Goal: Task Accomplishment & Management: Use online tool/utility

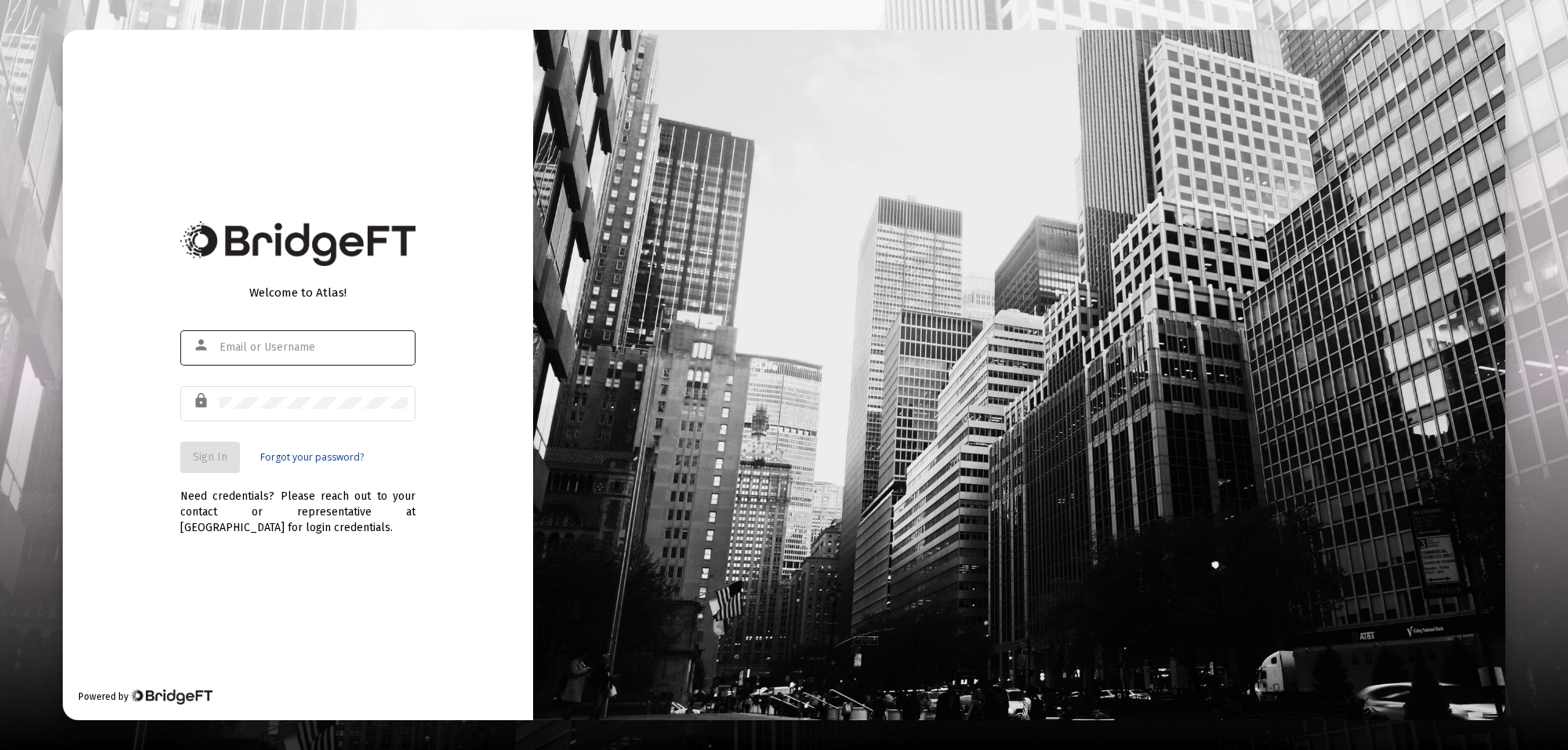
click at [247, 354] on div at bounding box center [313, 347] width 188 height 38
type input "[PERSON_NAME][EMAIL_ADDRESS][PERSON_NAME][DOMAIN_NAME]"
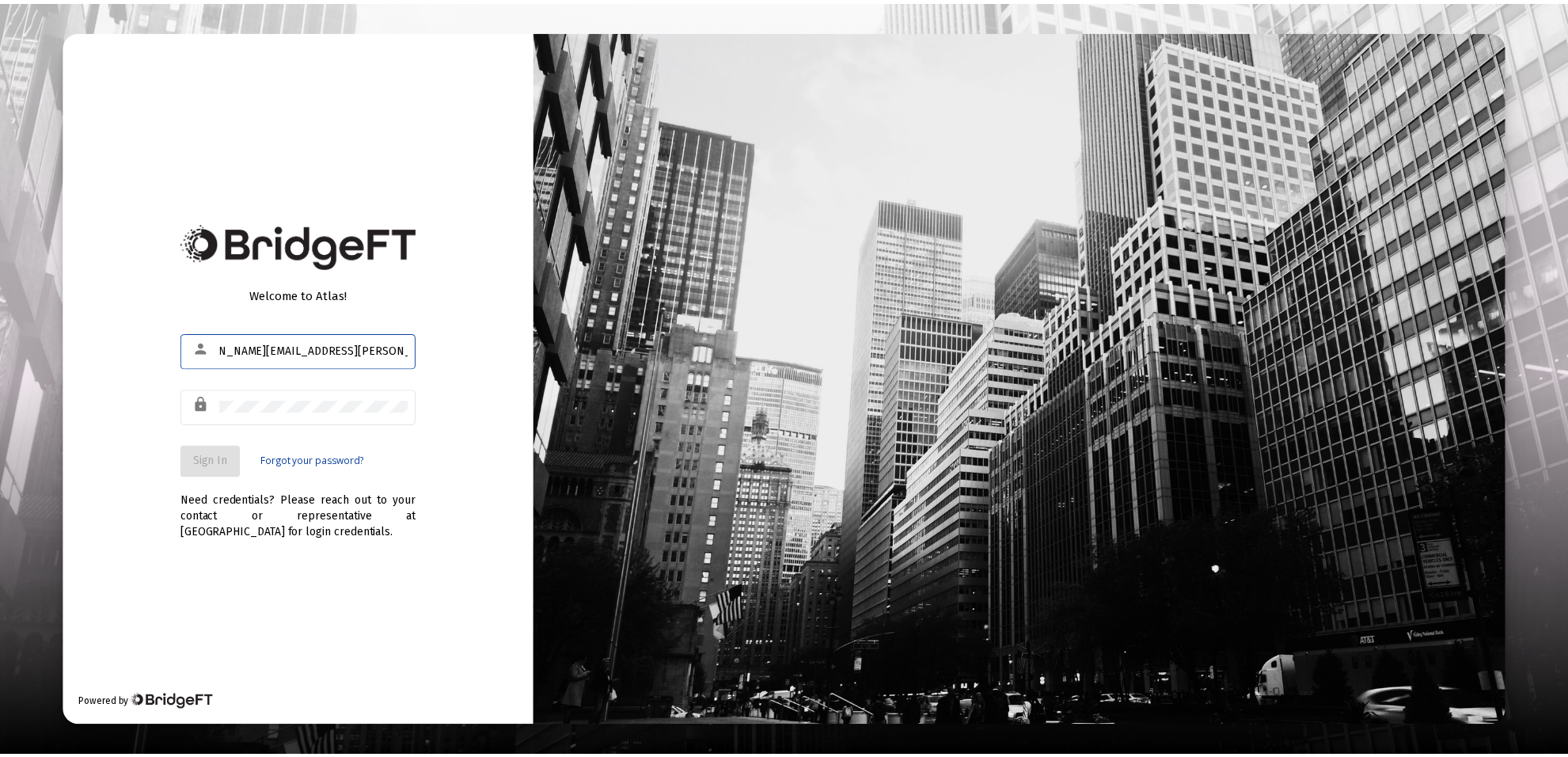
scroll to position [0, 0]
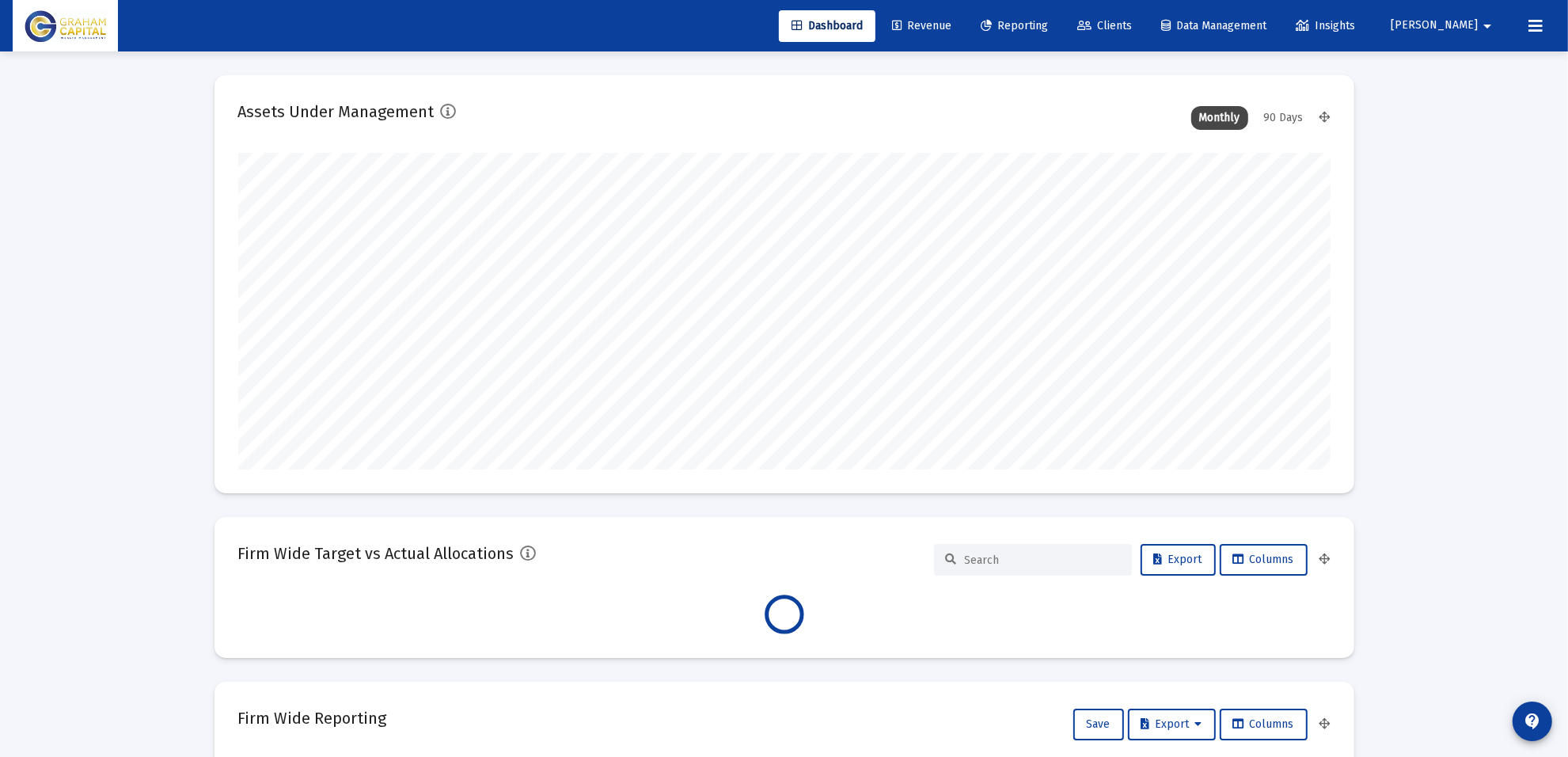
scroll to position [316, 588]
type input "[DATE]"
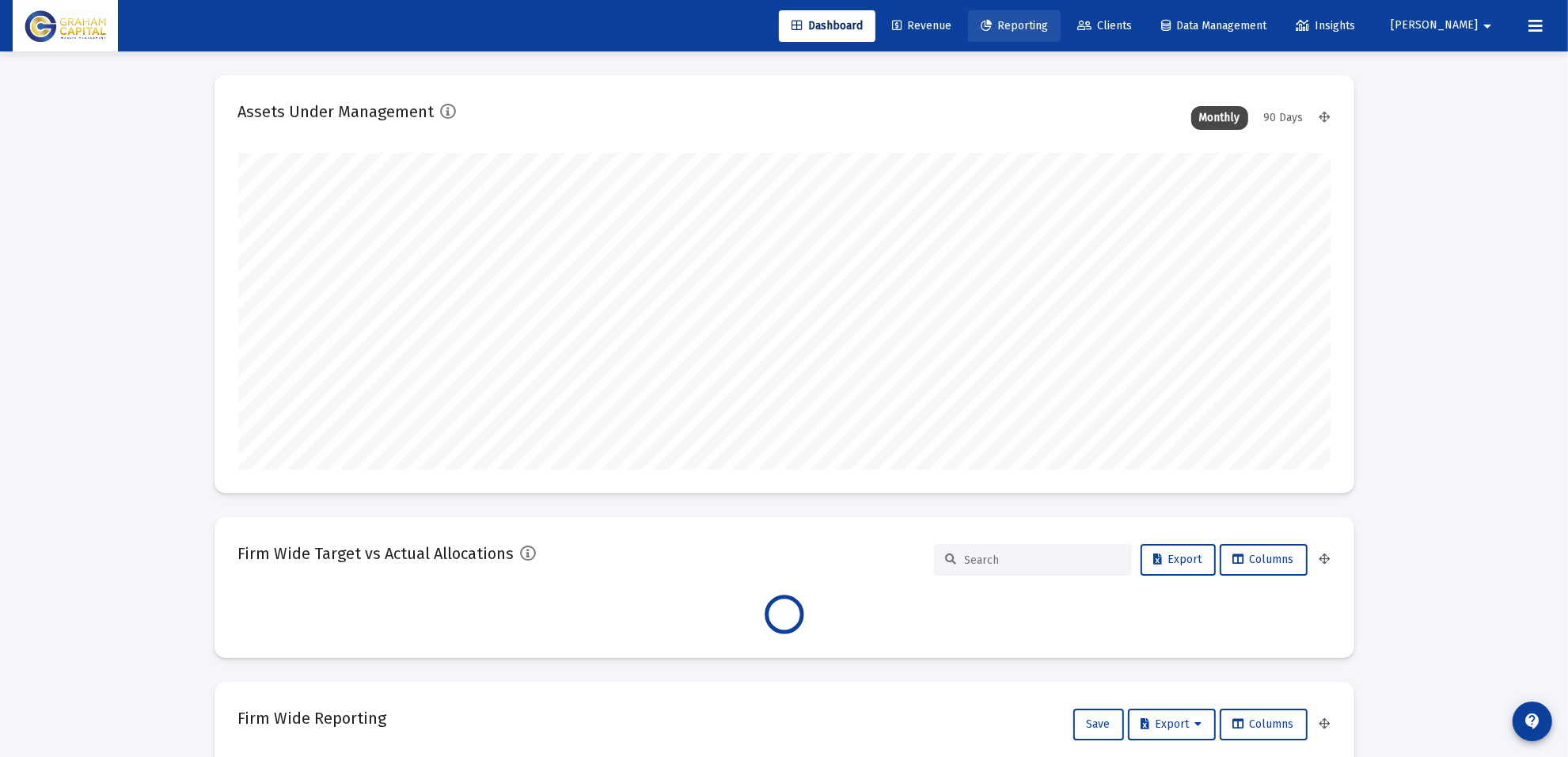
click at [1048, 23] on span "Reporting" at bounding box center [1015, 25] width 67 height 13
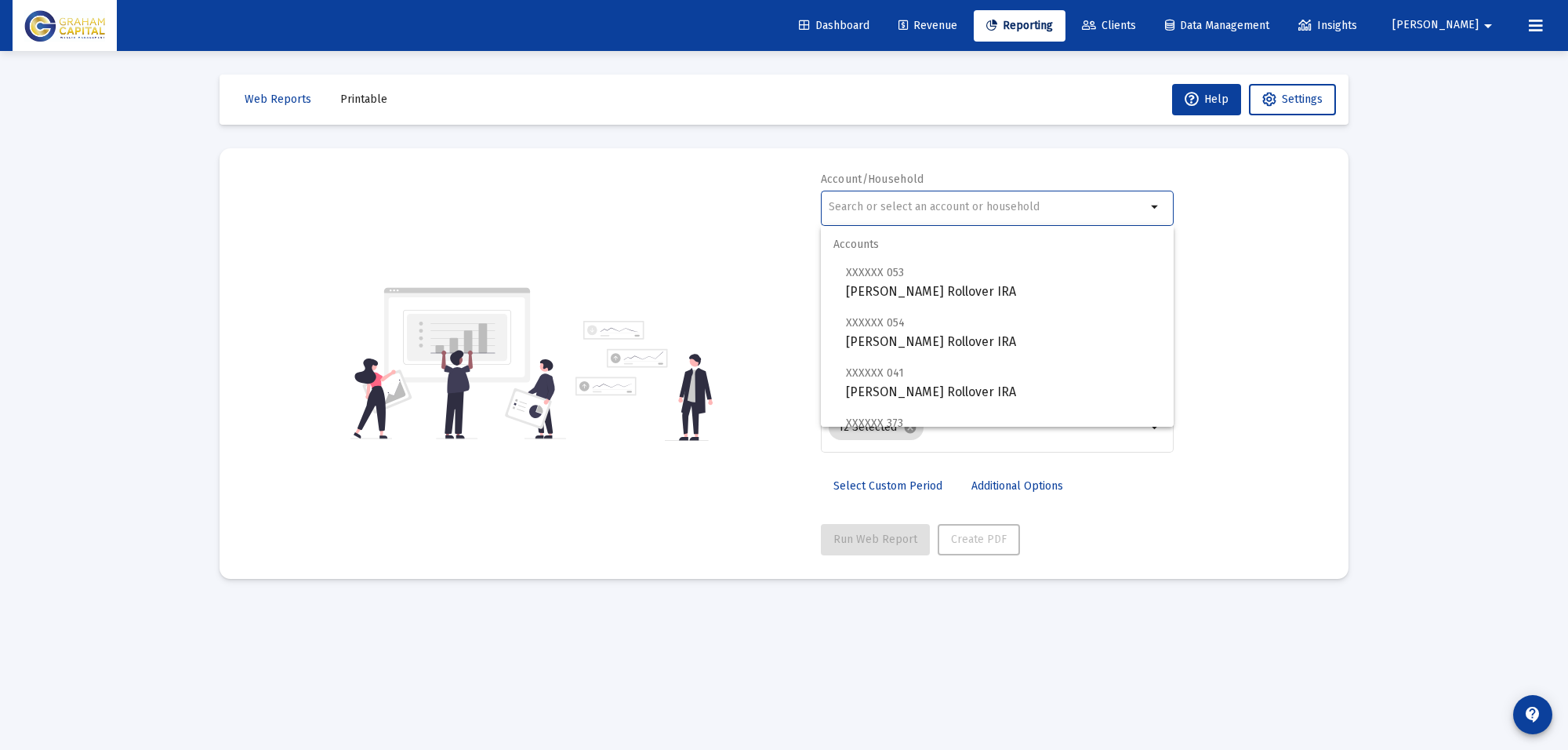
click at [899, 201] on input "text" at bounding box center [987, 208] width 318 height 13
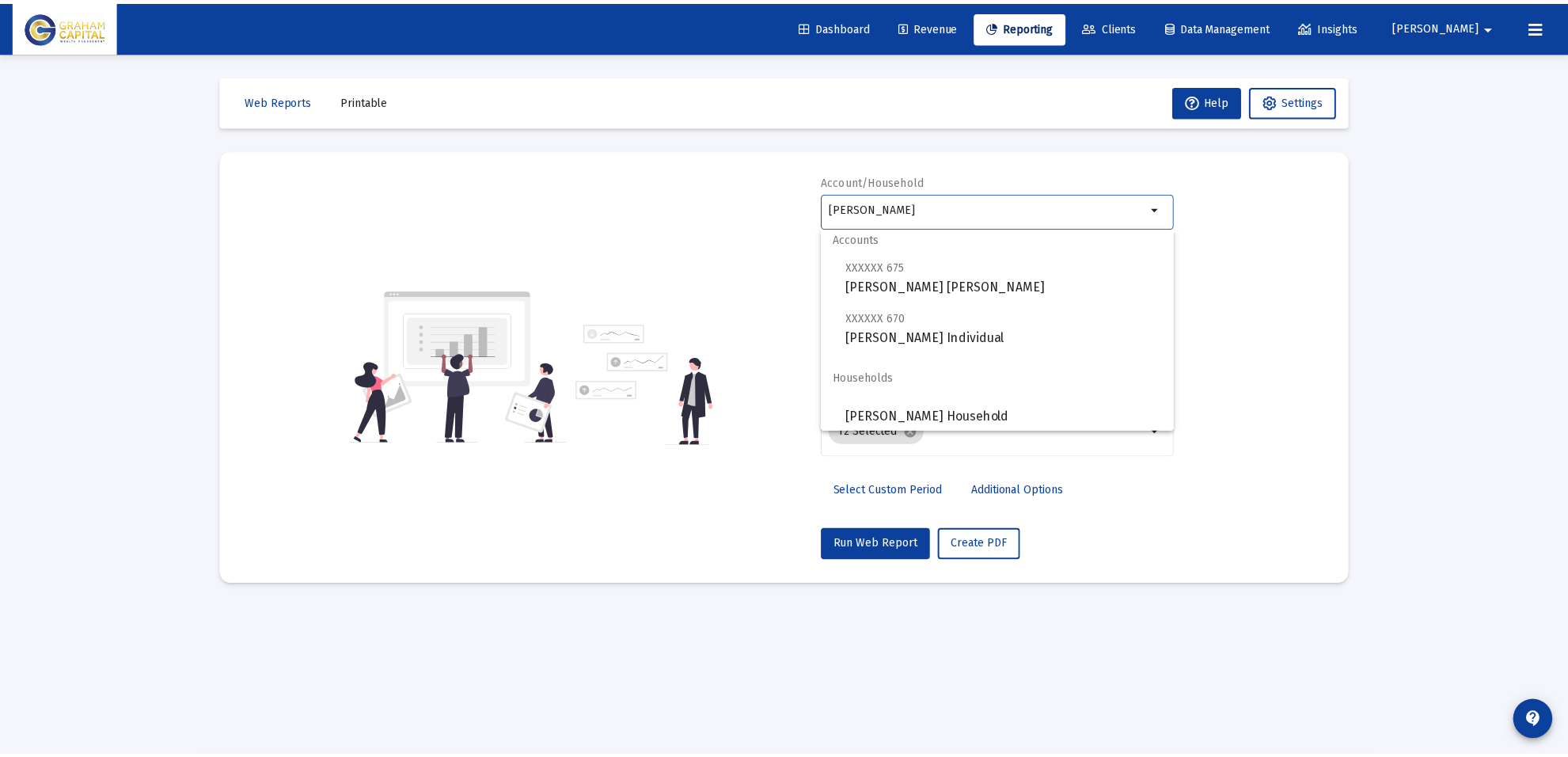
scroll to position [13, 0]
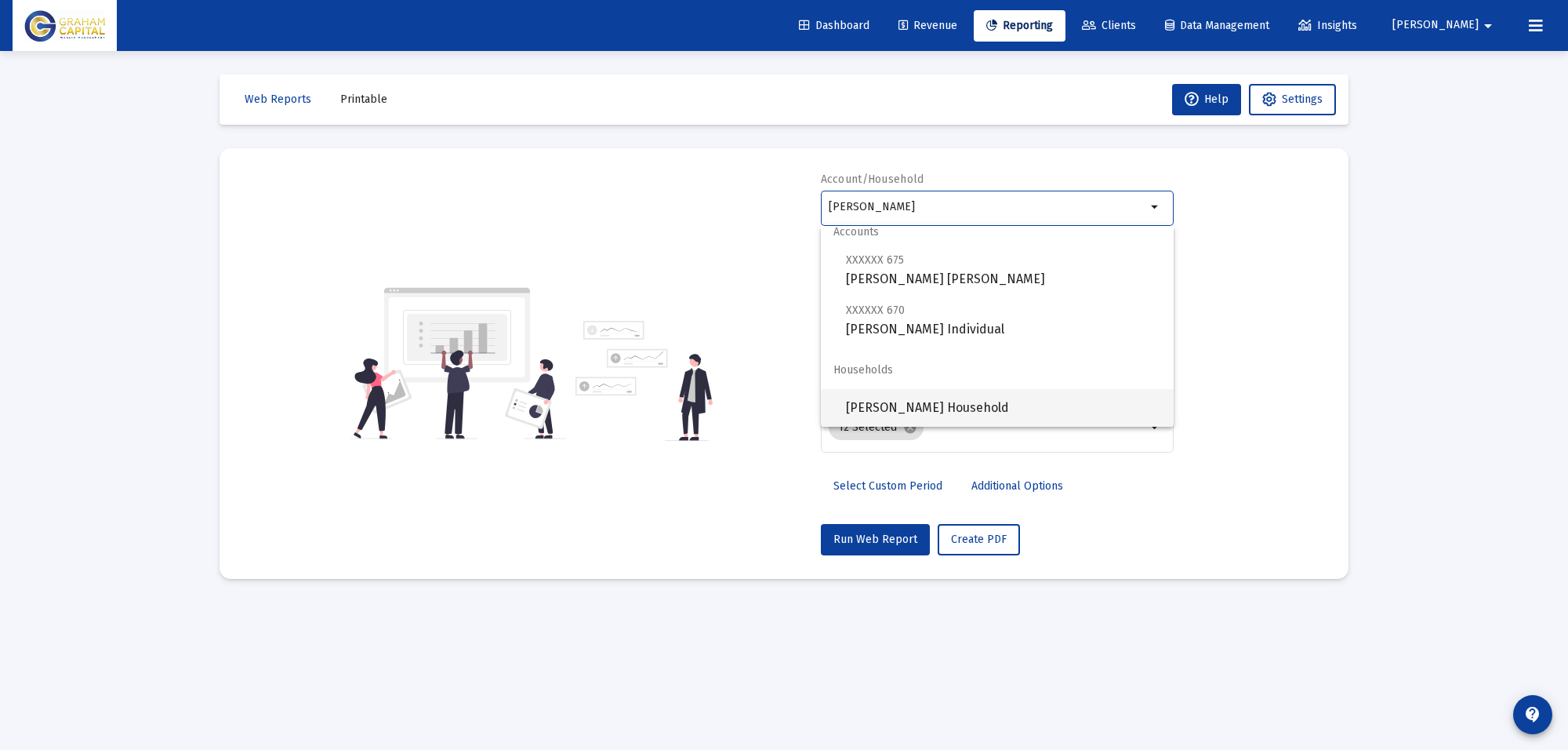
click at [990, 404] on span "[PERSON_NAME] Household" at bounding box center [1004, 407] width 315 height 38
type input "[PERSON_NAME] Household"
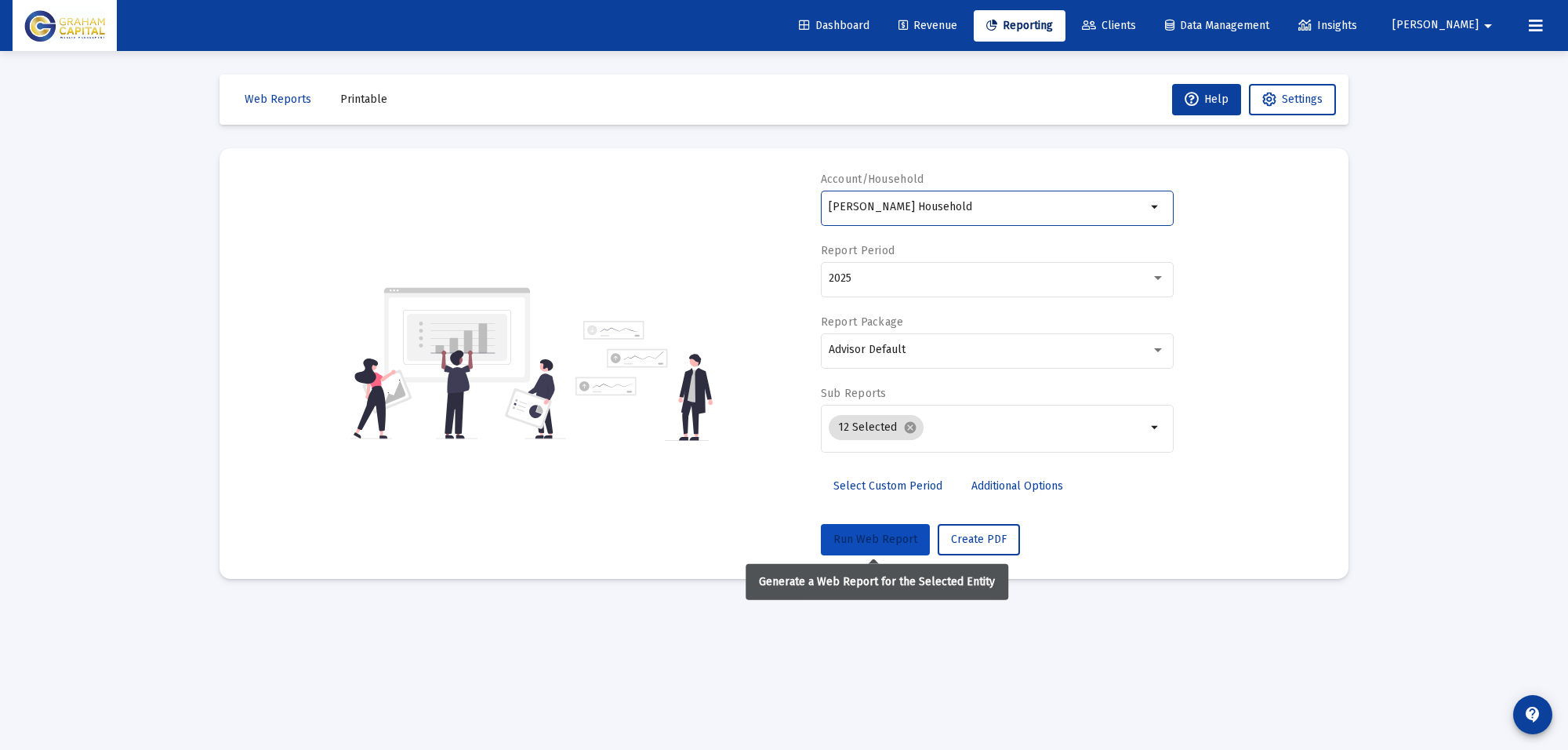
click at [891, 536] on span "Run Web Report" at bounding box center [875, 539] width 83 height 13
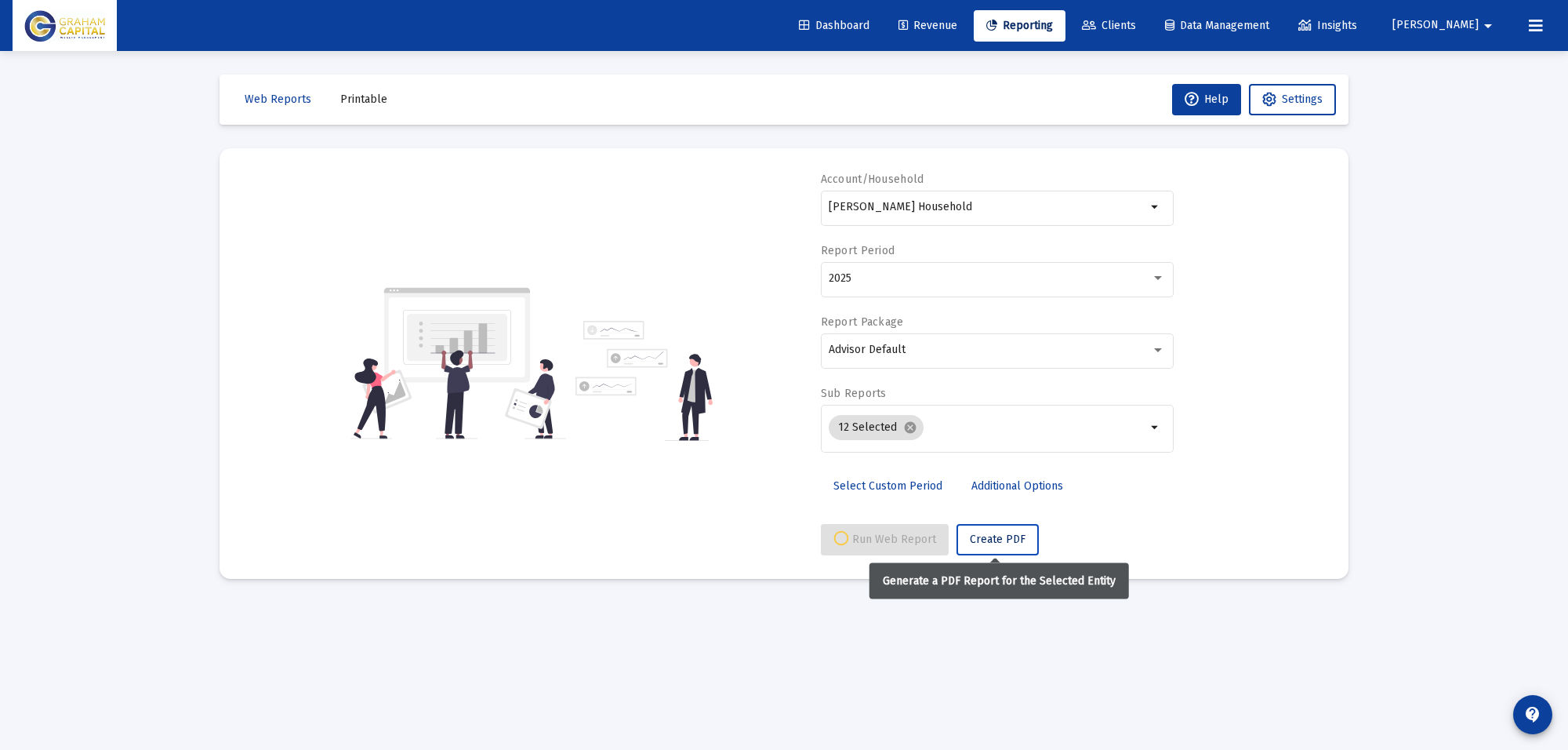
click at [1009, 540] on span "Create PDF" at bounding box center [997, 539] width 56 height 13
select select "View all"
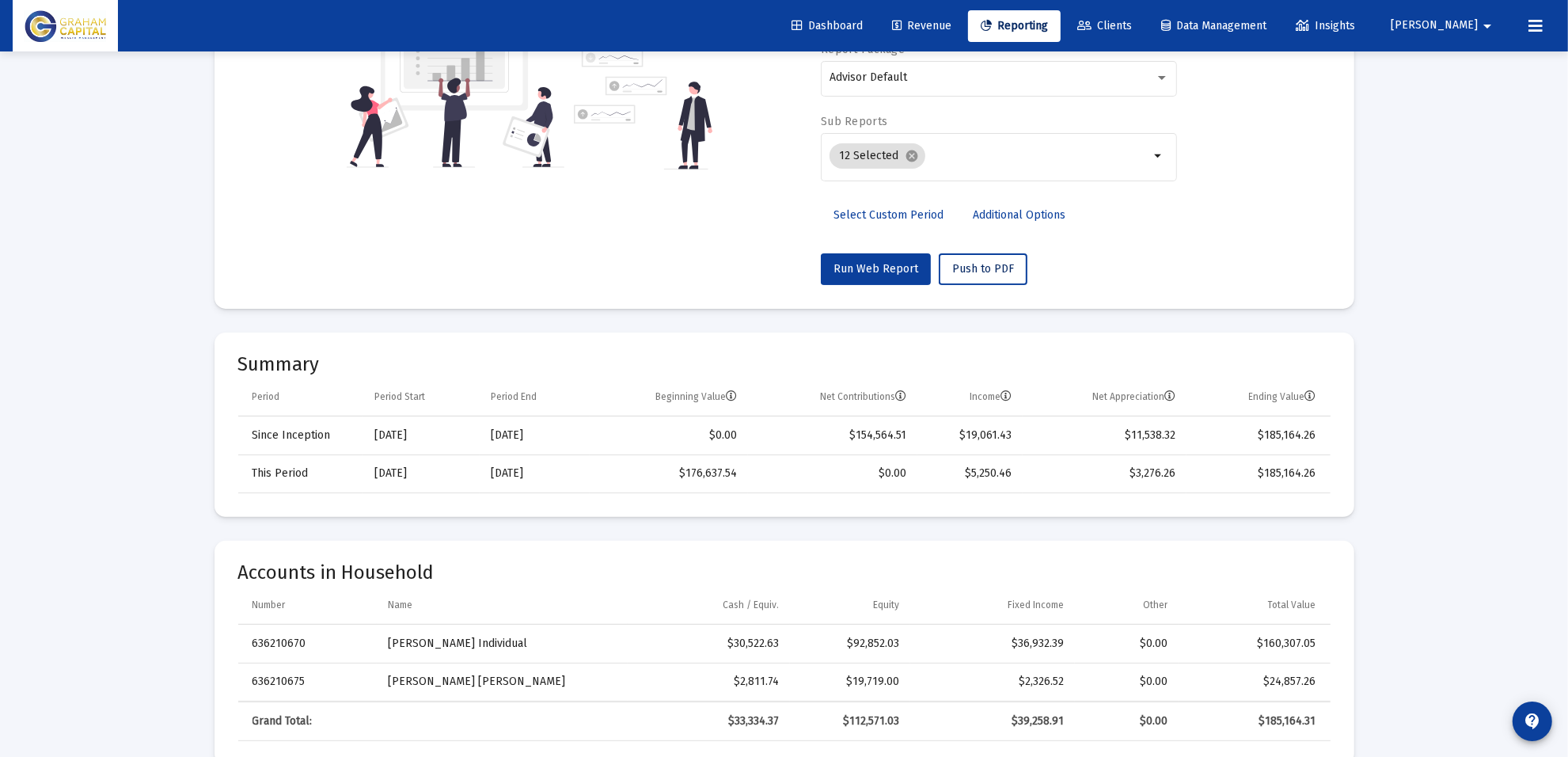
scroll to position [99, 0]
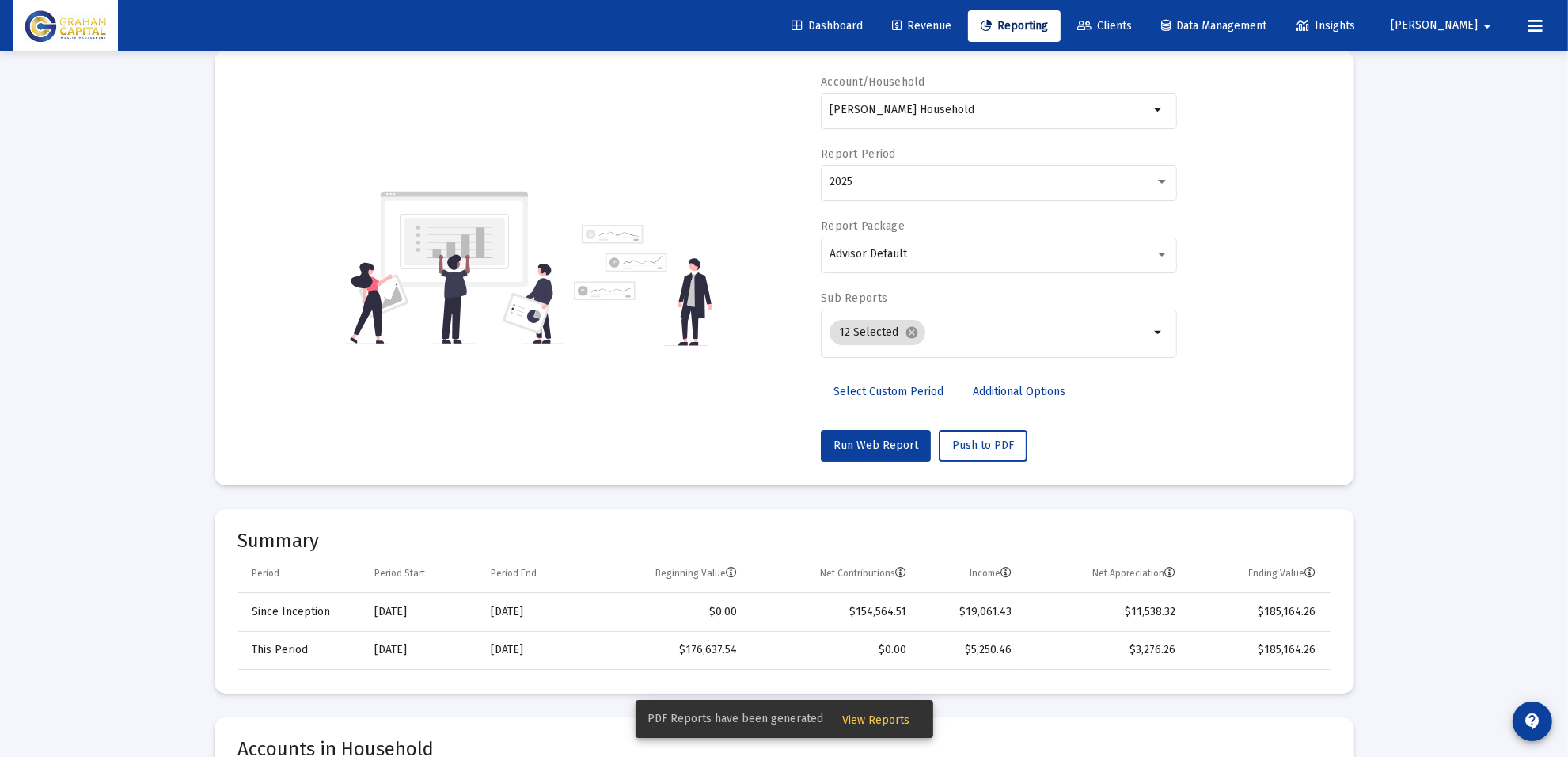
click at [868, 721] on span "View Reports" at bounding box center [877, 720] width 67 height 13
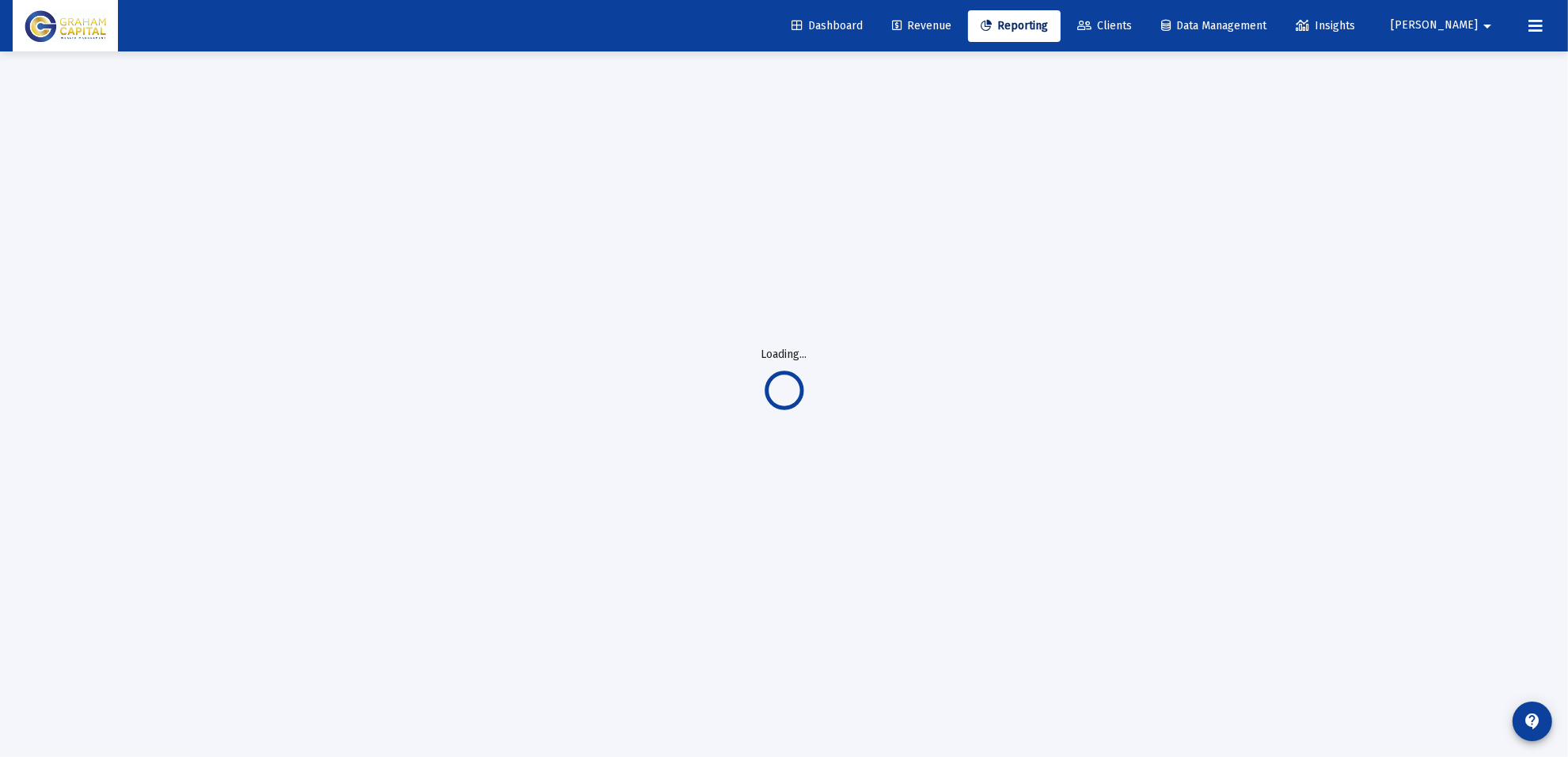
scroll to position [51, 0]
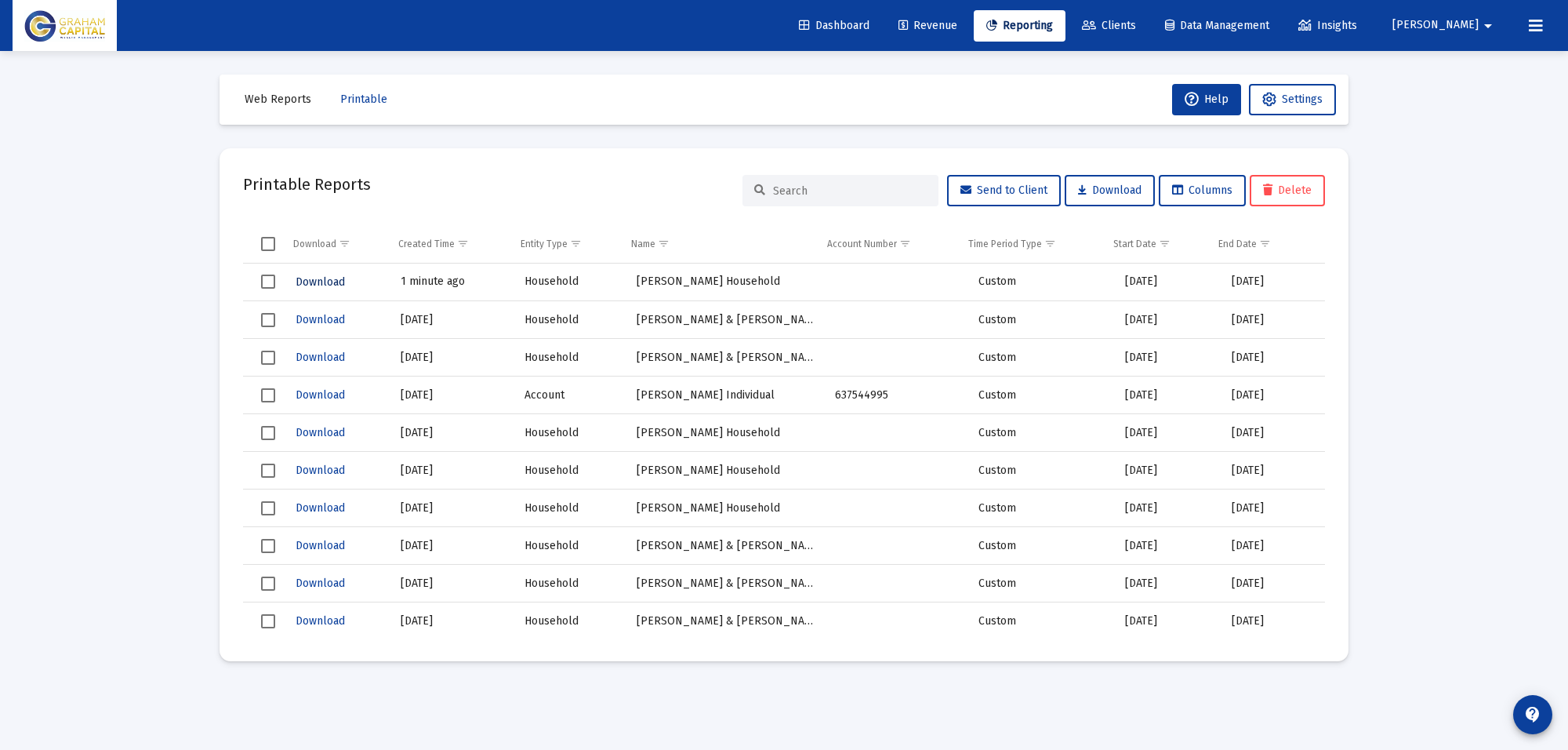
click at [335, 283] on span "Download" at bounding box center [320, 282] width 49 height 13
click at [957, 28] on span "Revenue" at bounding box center [927, 25] width 58 height 13
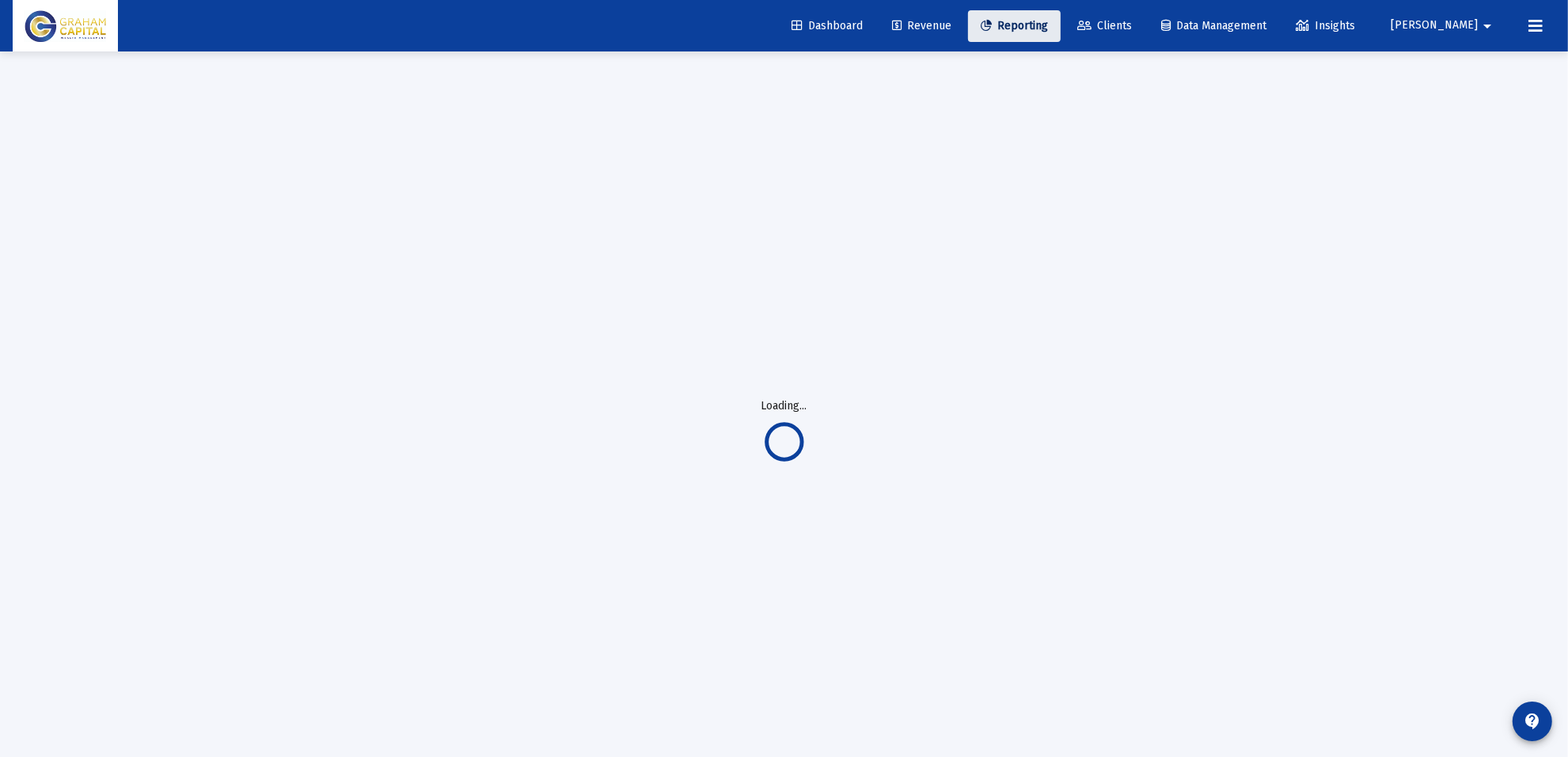
click at [1048, 23] on span "Reporting" at bounding box center [1015, 25] width 67 height 13
select select "View all"
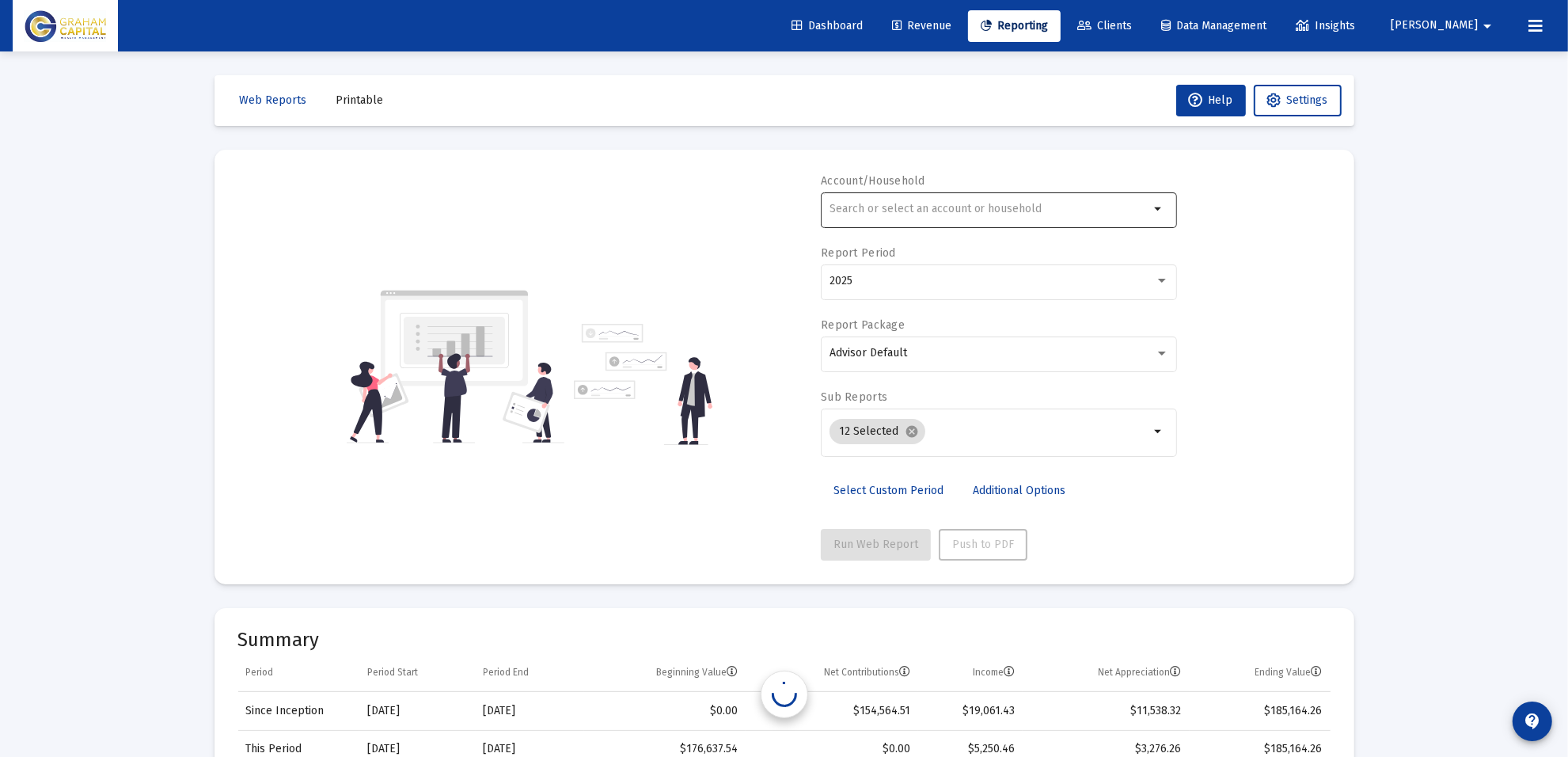
click at [959, 203] on input "text" at bounding box center [989, 210] width 321 height 13
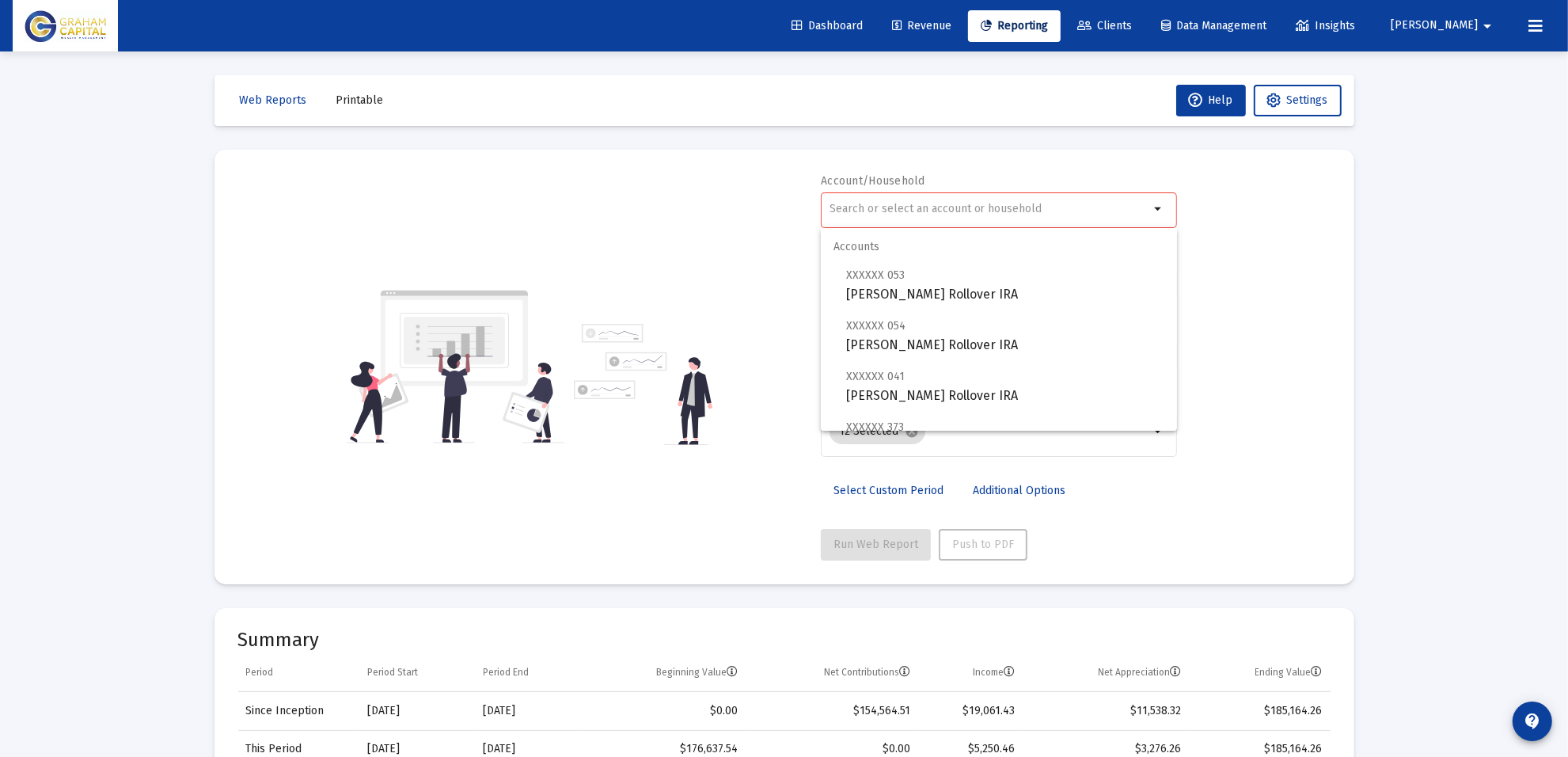
click at [884, 203] on input "text" at bounding box center [989, 210] width 321 height 13
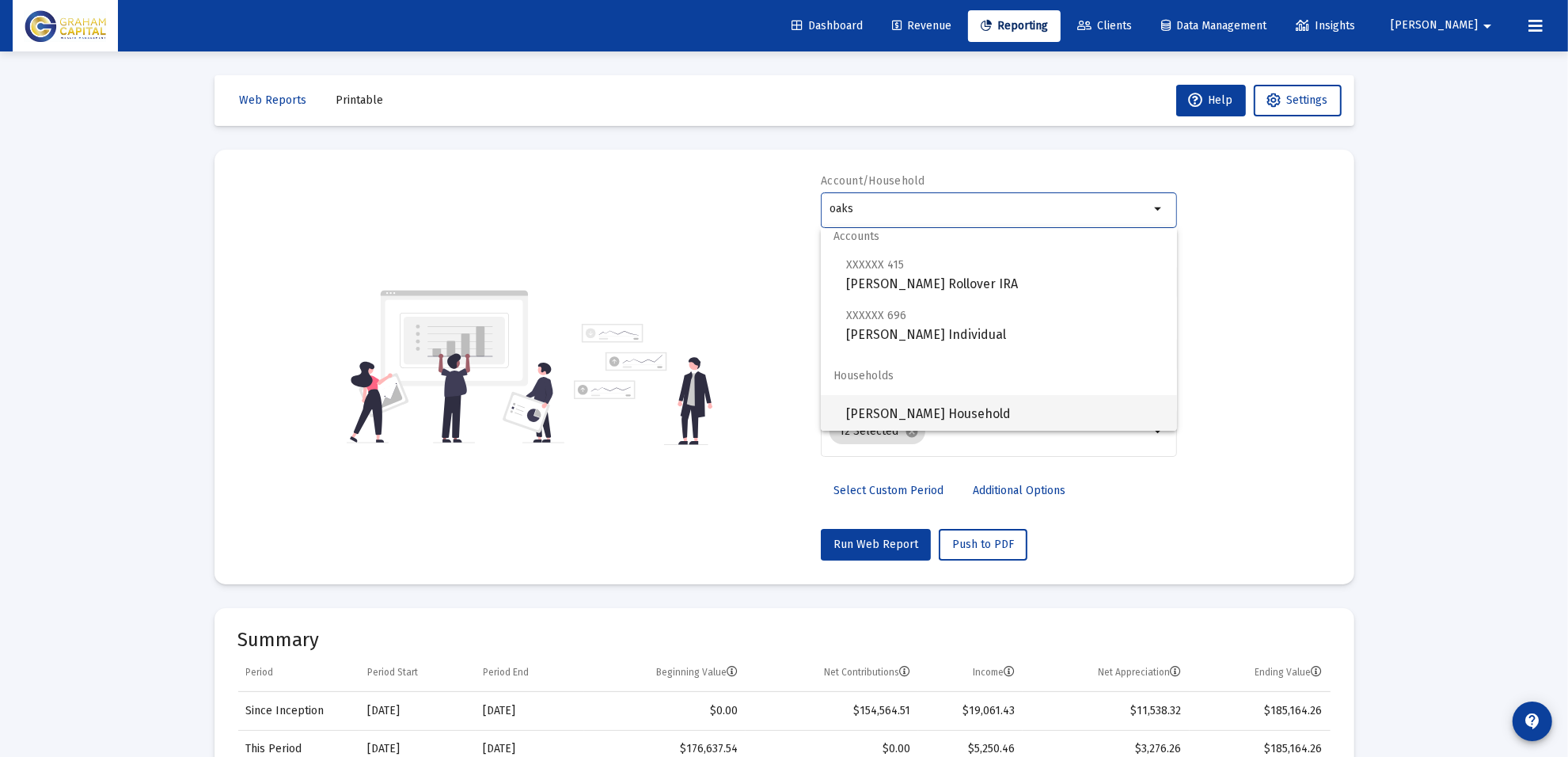
scroll to position [13, 0]
click at [863, 400] on span "[PERSON_NAME] Household" at bounding box center [1005, 411] width 318 height 38
type input "[PERSON_NAME] Household"
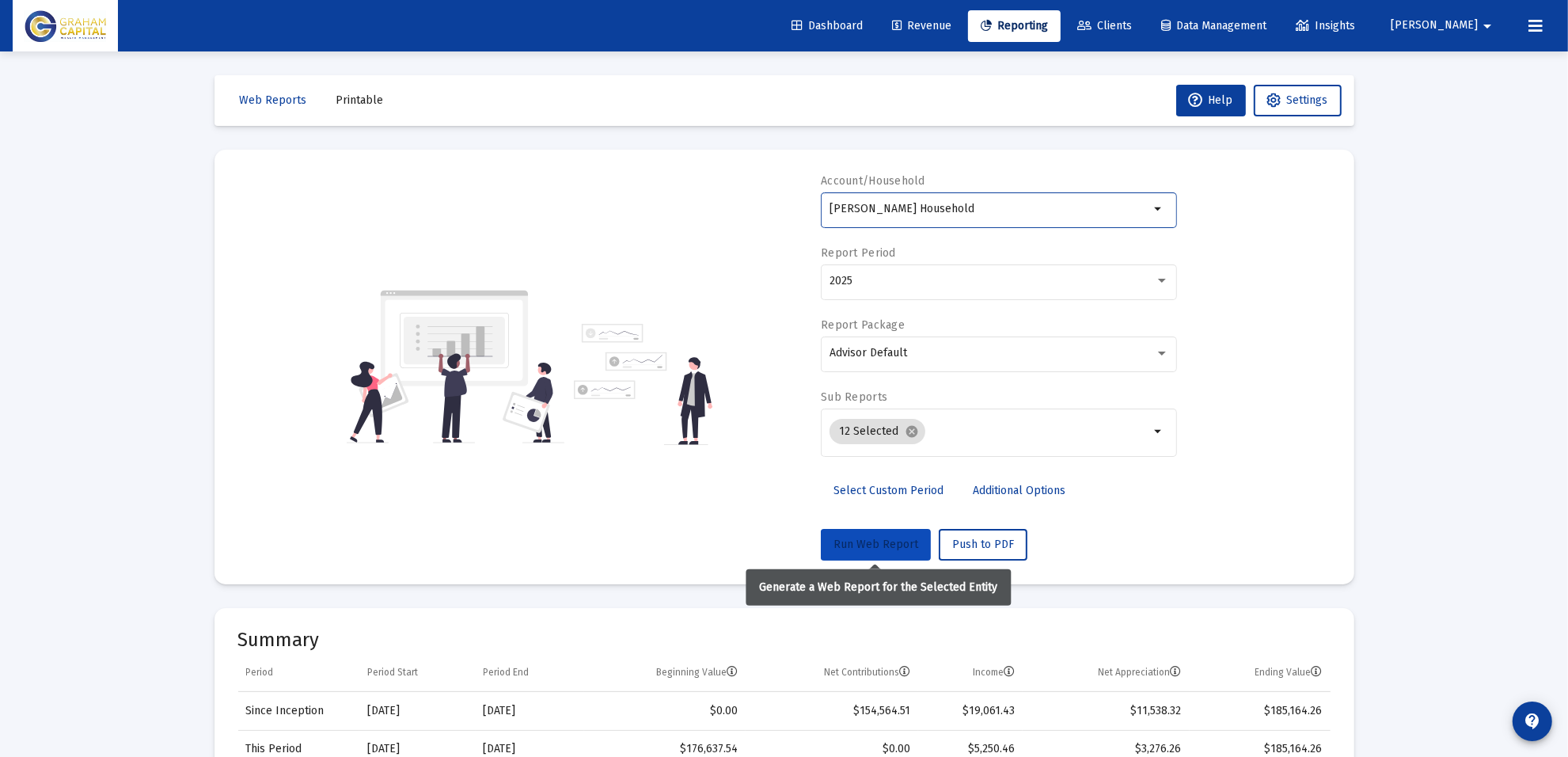
click at [884, 539] on span "Run Web Report" at bounding box center [876, 544] width 84 height 13
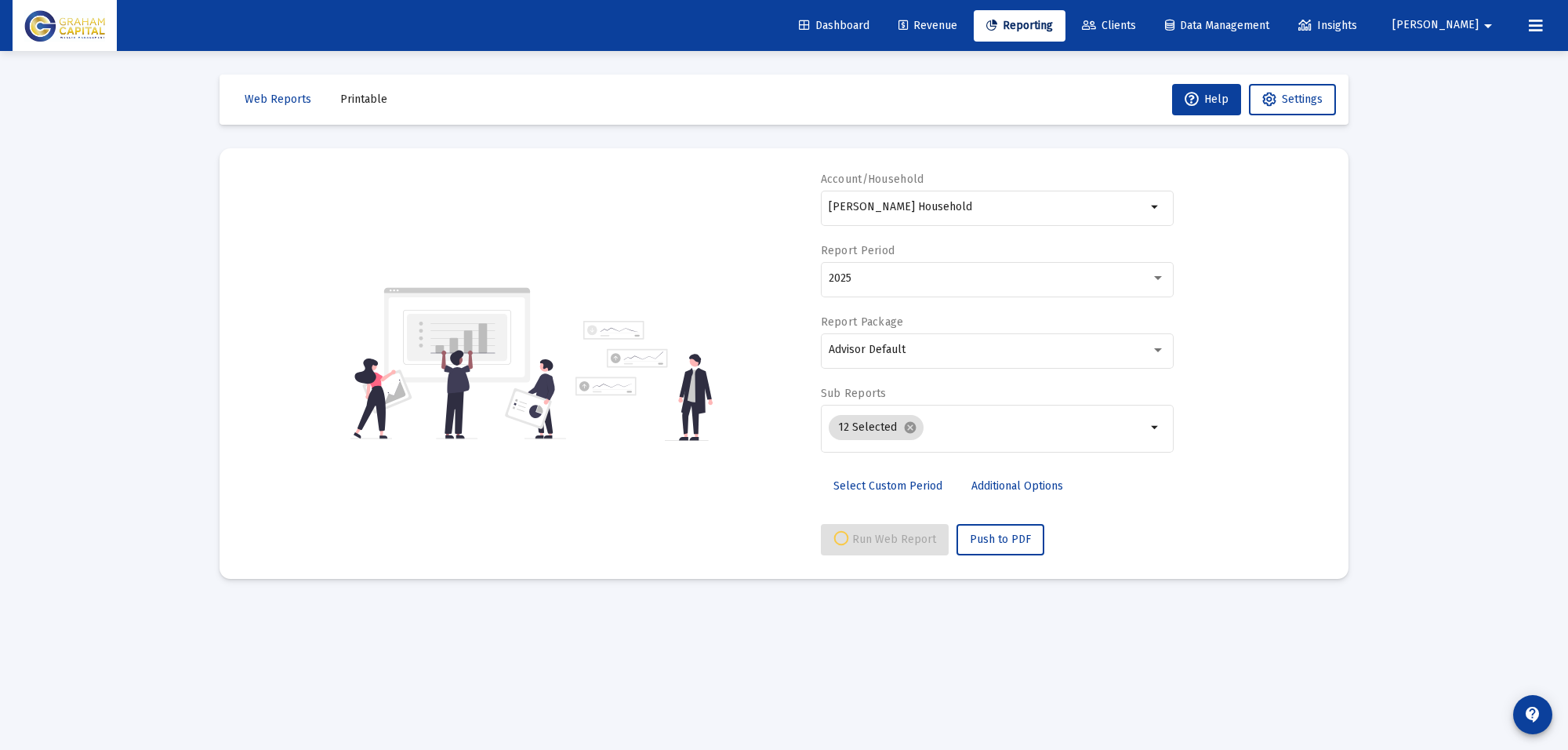
select select "View all"
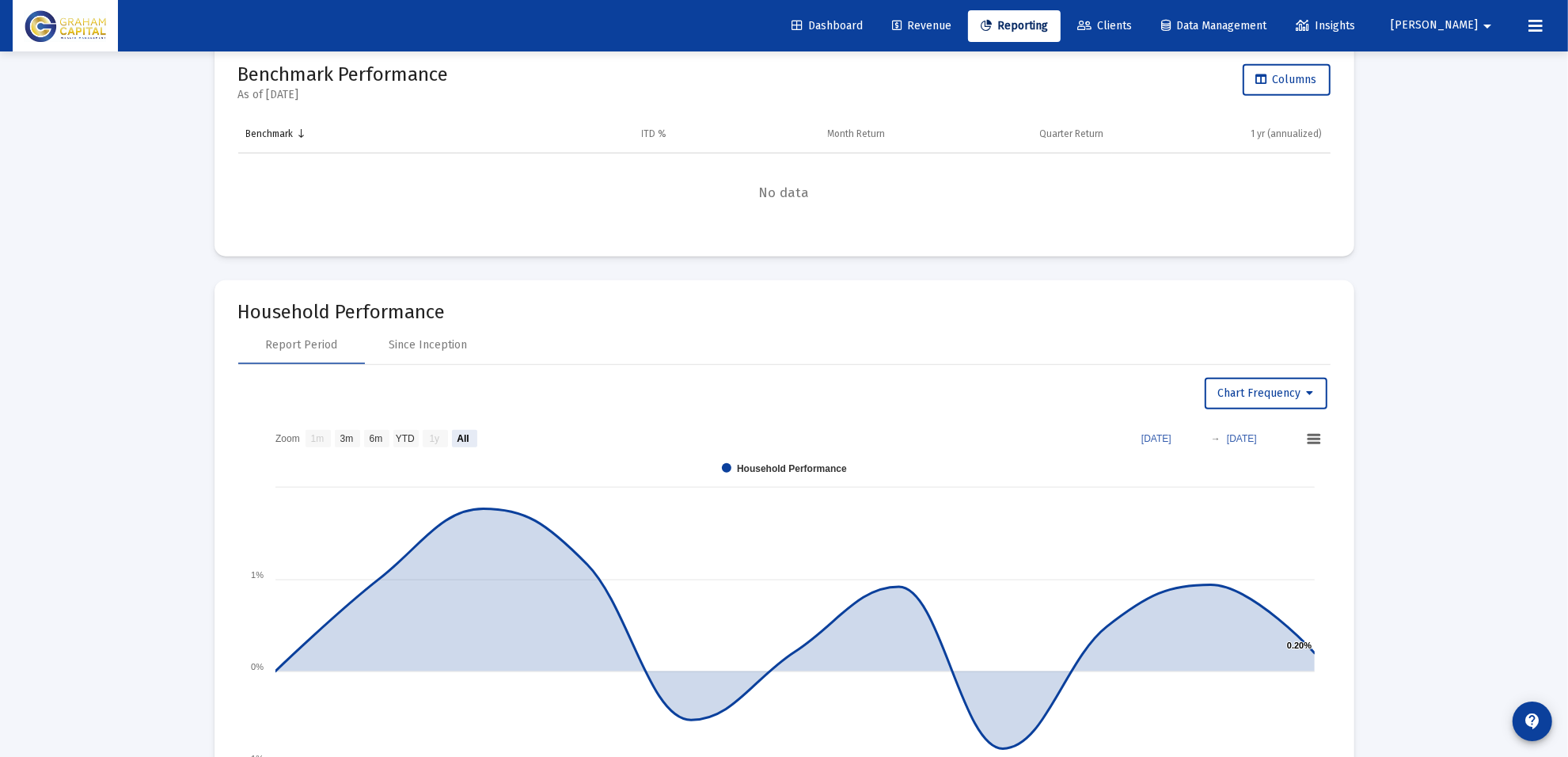
scroll to position [1978, 0]
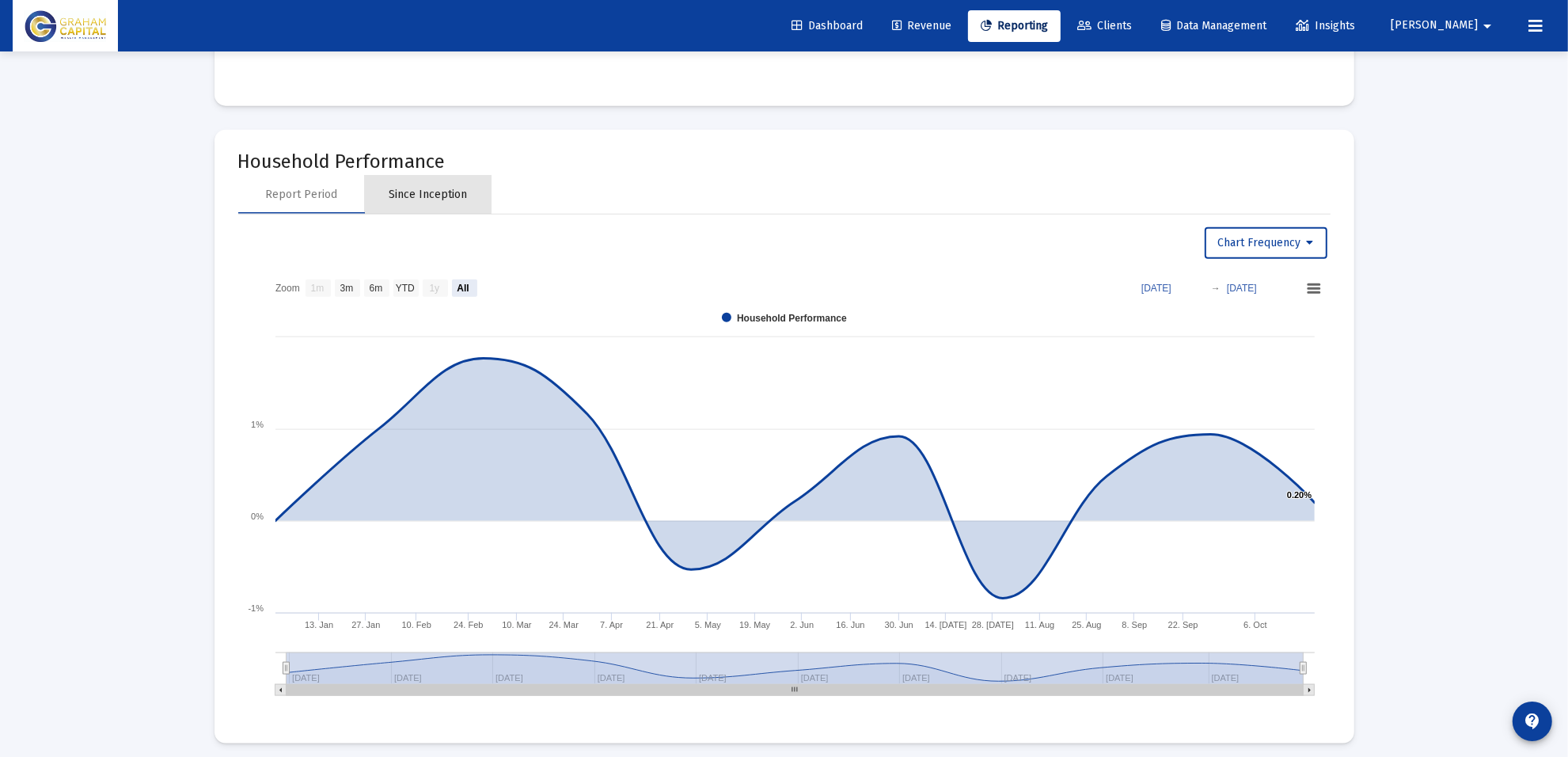
click at [421, 191] on div "Since Inception" at bounding box center [428, 195] width 79 height 16
select select "View all"
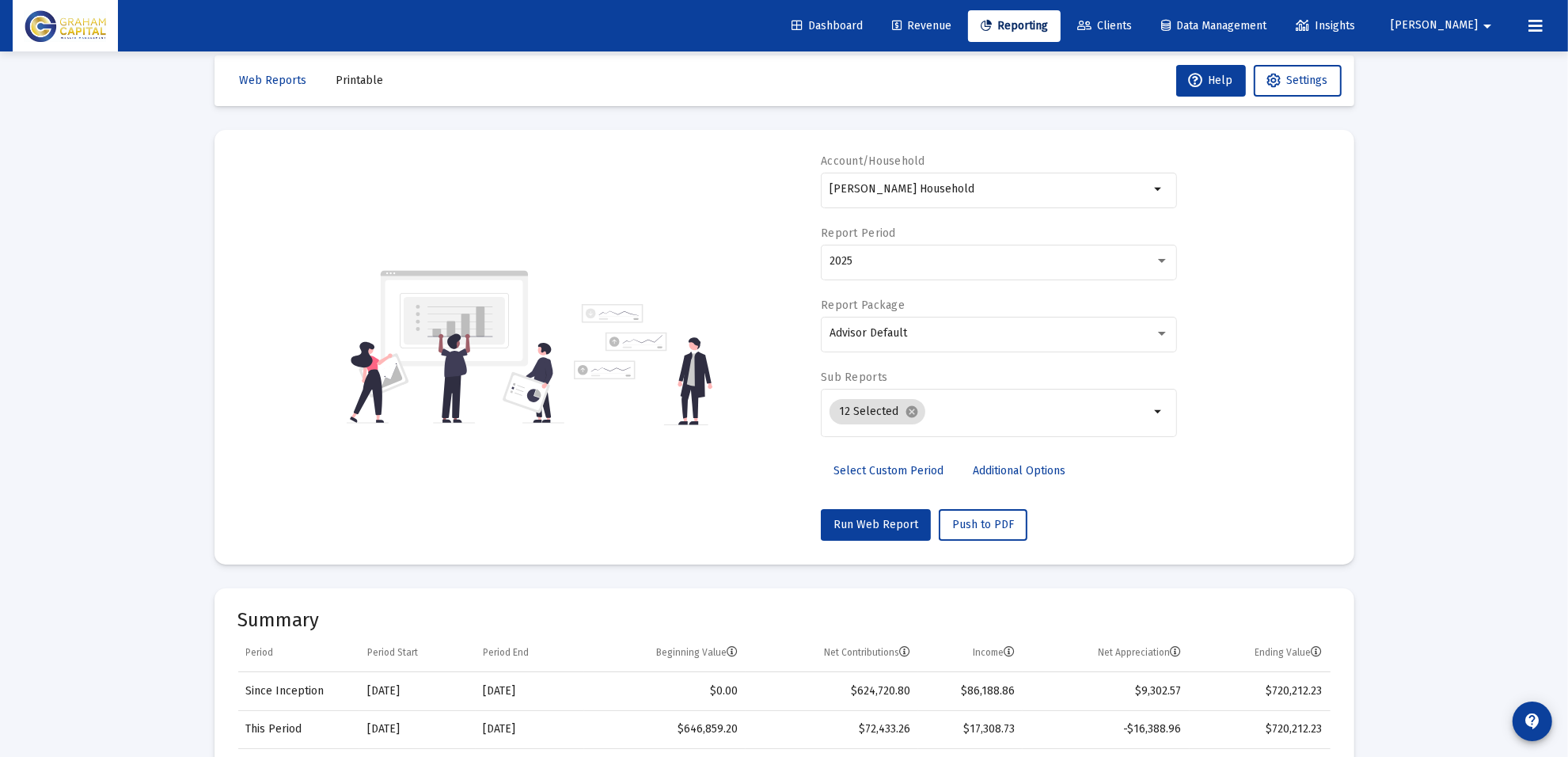
scroll to position [0, 0]
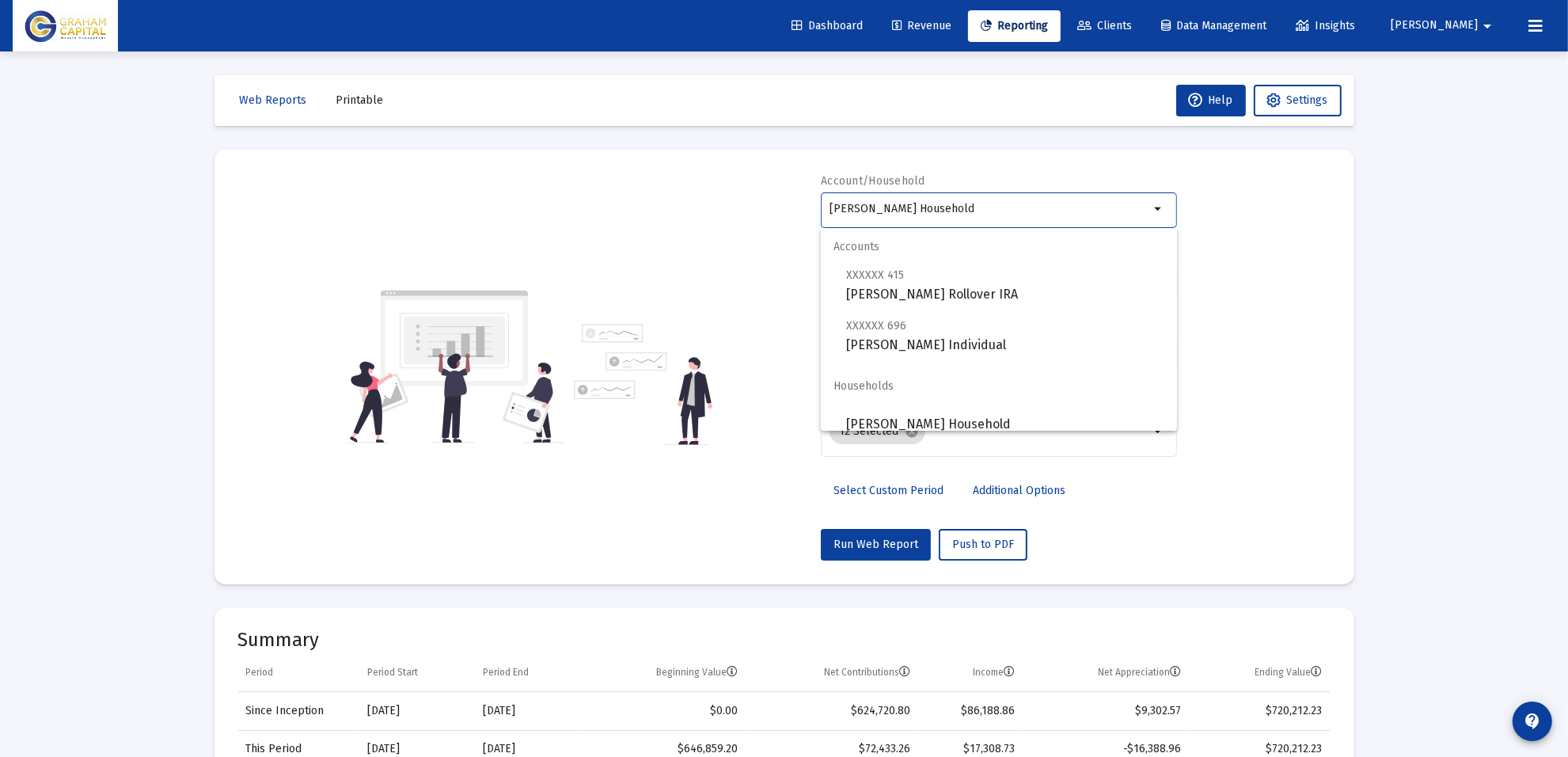
click at [934, 213] on input "[PERSON_NAME] Household" at bounding box center [989, 210] width 321 height 13
click at [959, 346] on span "XXXXXX 696 [PERSON_NAME] INDV Individual" at bounding box center [1005, 334] width 318 height 38
type input "[PERSON_NAME] Individual"
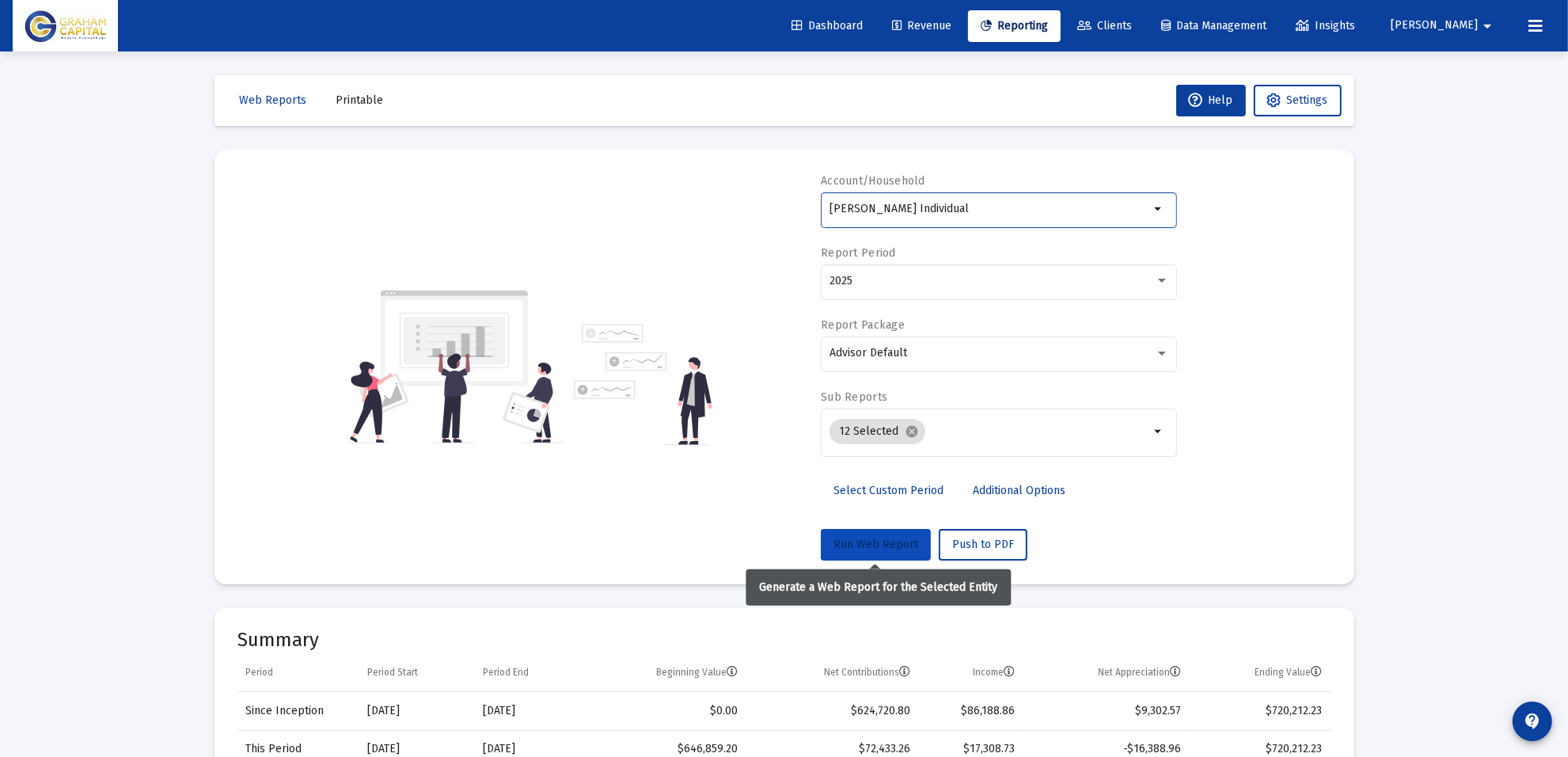
click at [887, 545] on span "Run Web Report" at bounding box center [876, 544] width 84 height 13
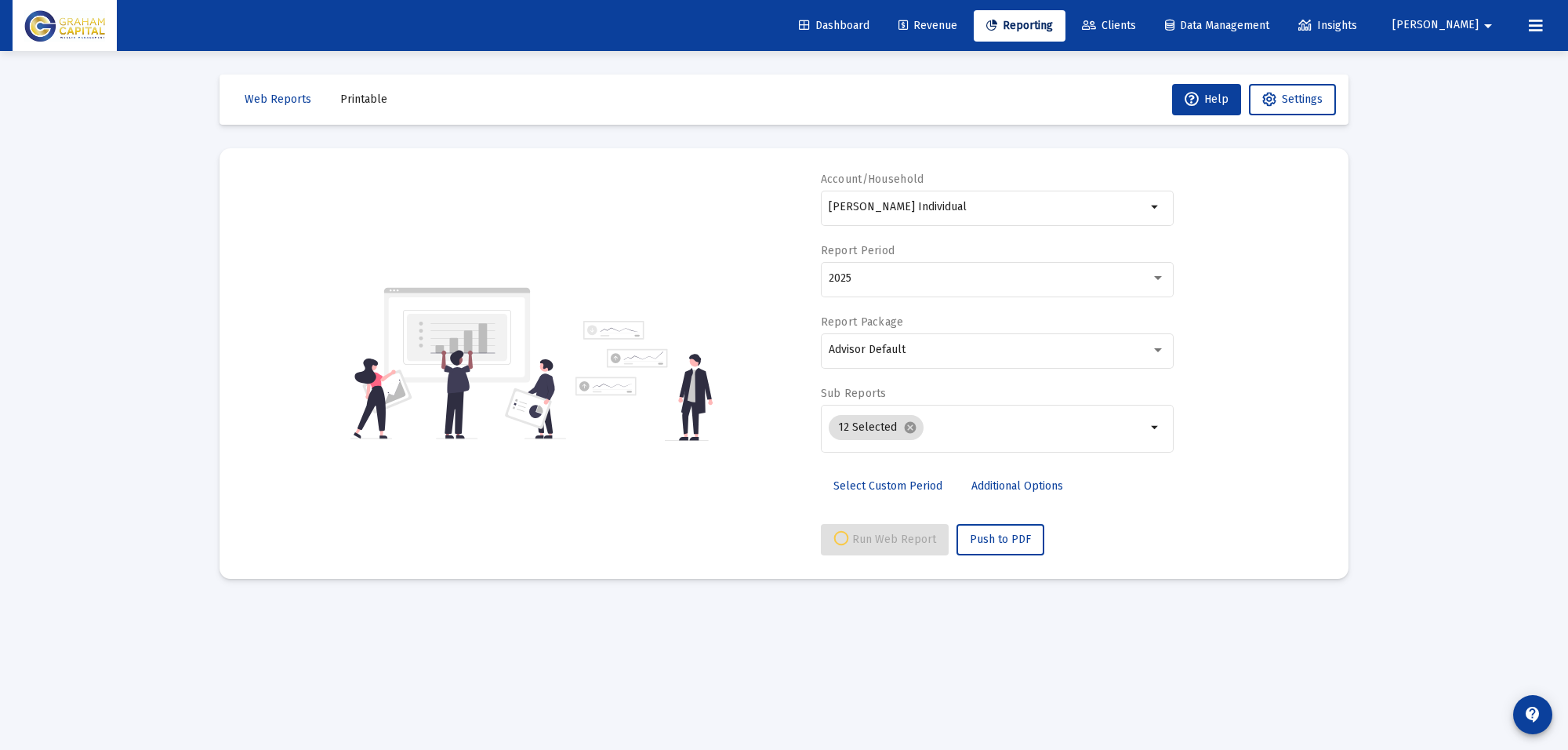
select select "View all"
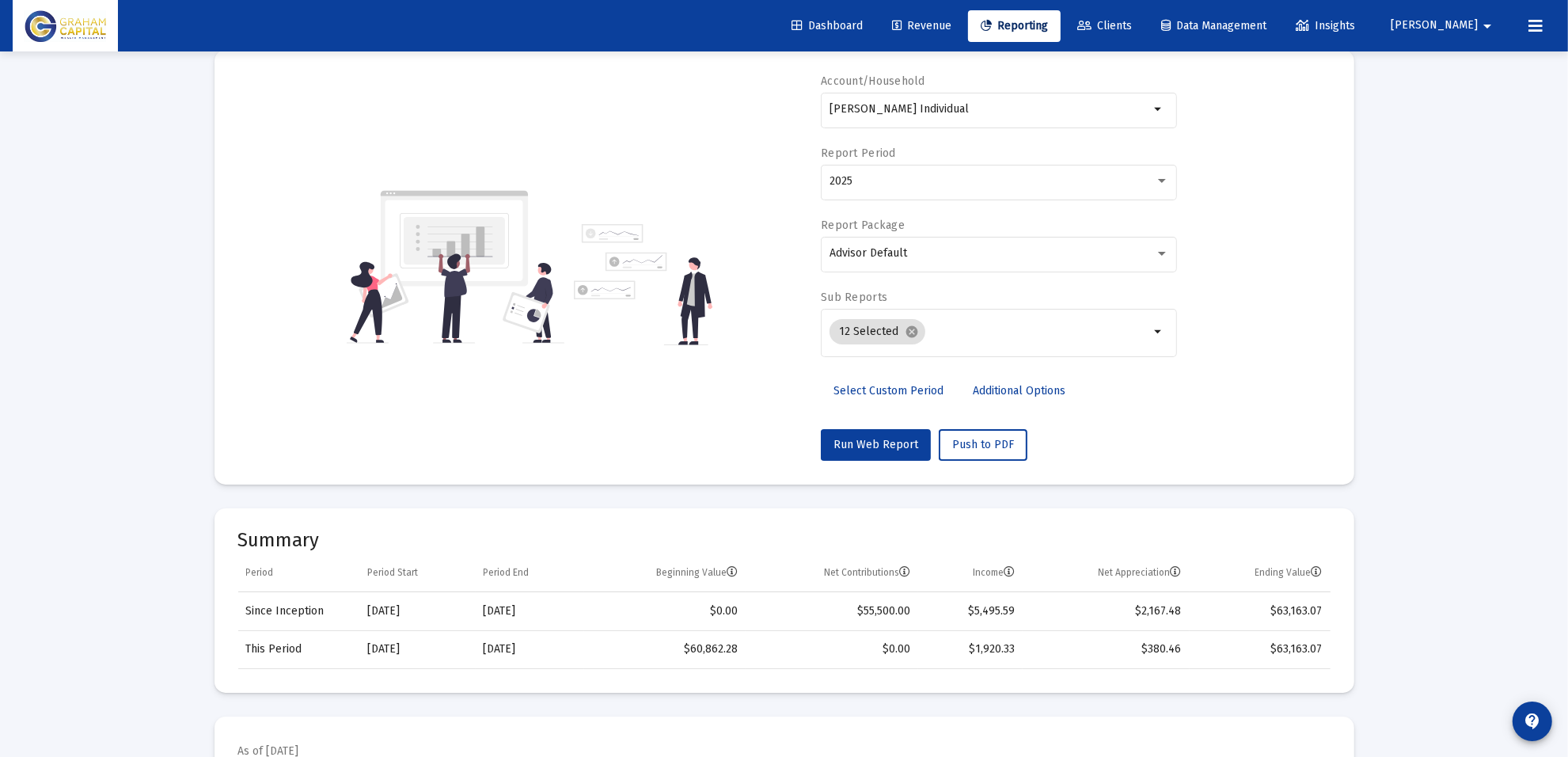
scroll to position [495, 0]
